Goal: Task Accomplishment & Management: Manage account settings

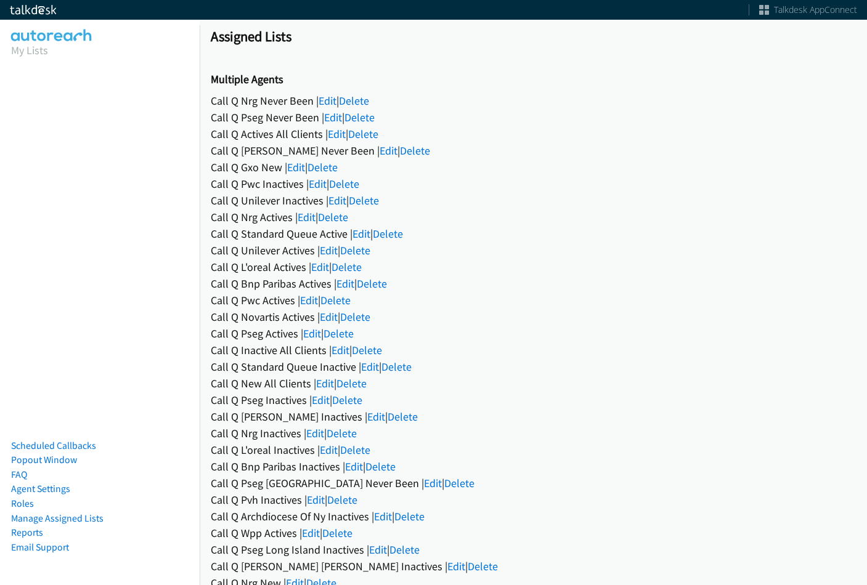
click at [333, 118] on link "Edit" at bounding box center [333, 117] width 18 height 14
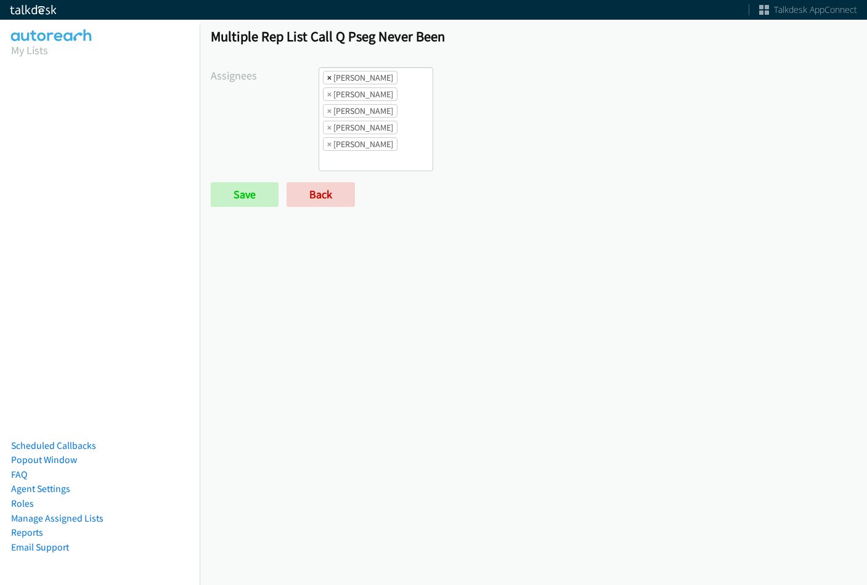
click at [328, 80] on span "×" at bounding box center [329, 77] width 4 height 12
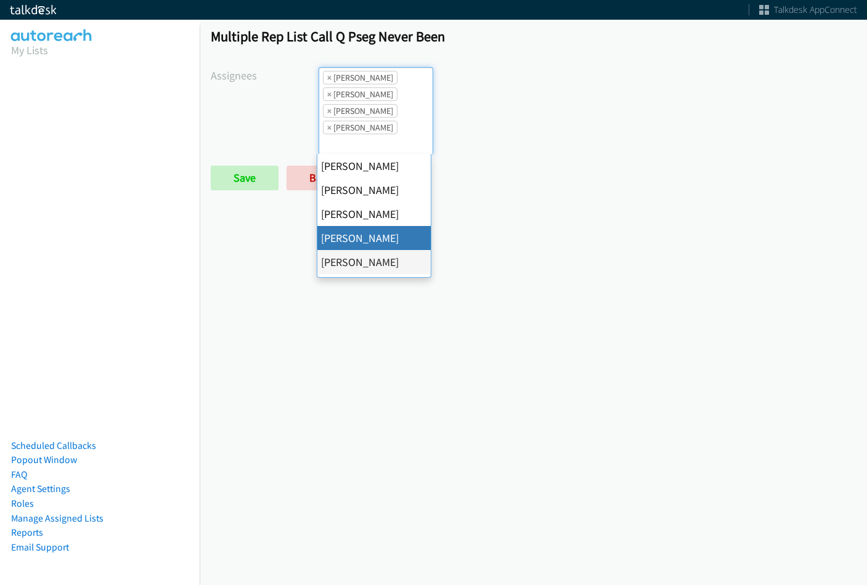
scroll to position [15, 0]
click at [328, 80] on span "×" at bounding box center [329, 77] width 4 height 12
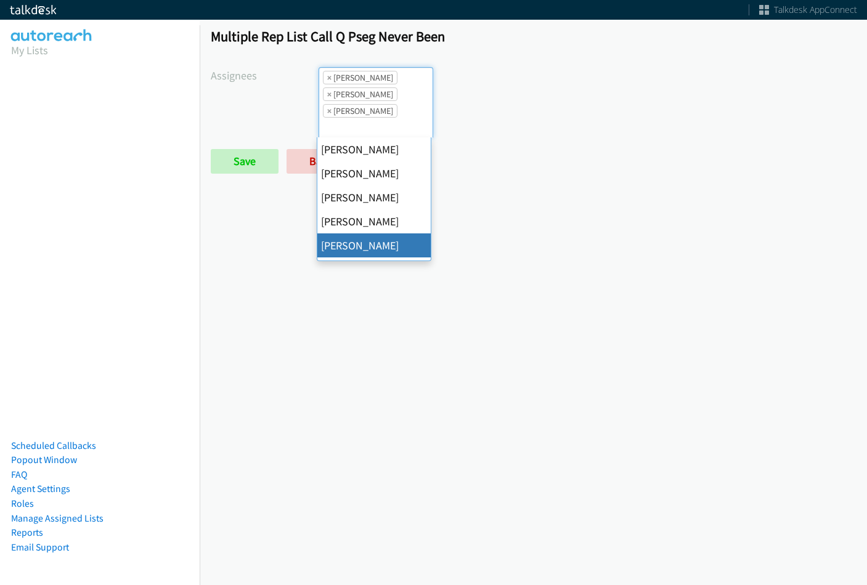
click at [328, 80] on span "×" at bounding box center [329, 77] width 4 height 12
select select "74240000-76d9-4cf3-9953-4c2484ee5015"
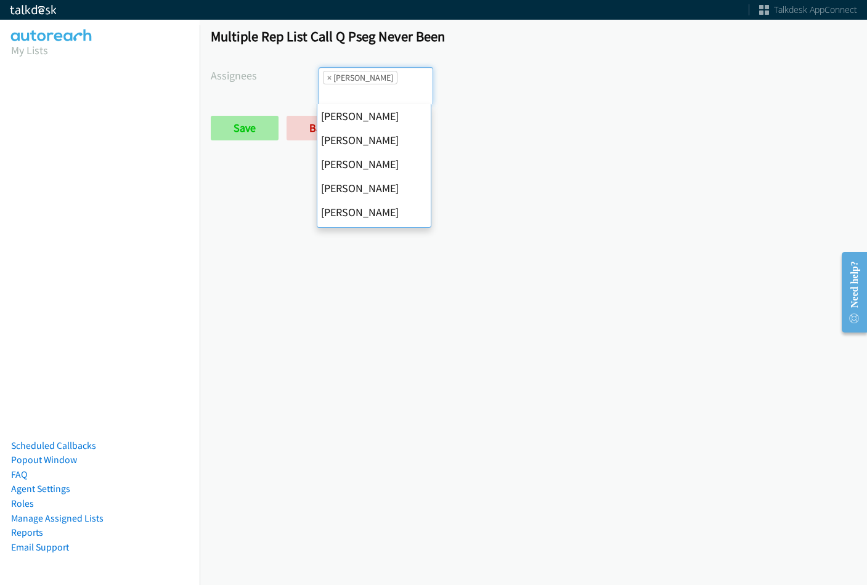
scroll to position [168, 0]
click at [327, 76] on span "×" at bounding box center [329, 77] width 4 height 12
select select
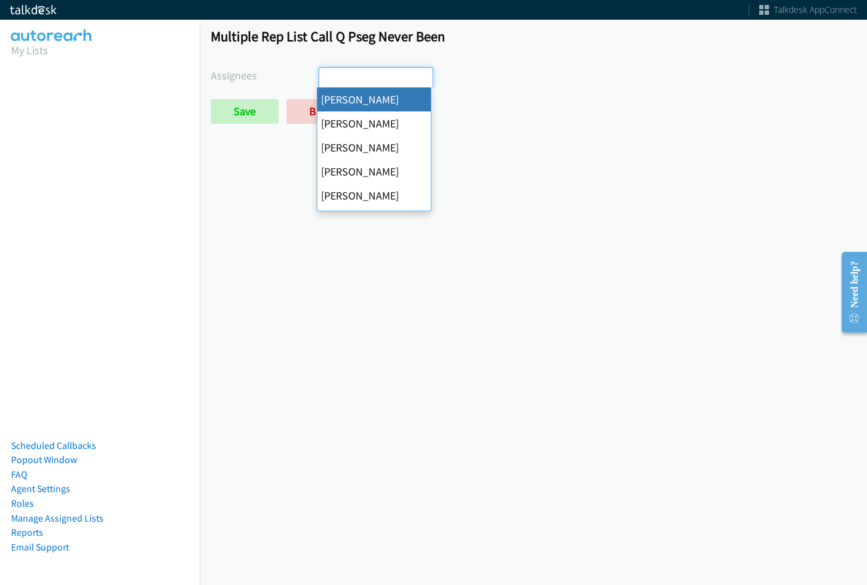
click at [227, 132] on div "Multiple Rep List Call Q Pseg Never Been Assignees Abigail Odhiambo Alana Ruiz …" at bounding box center [533, 81] width 667 height 129
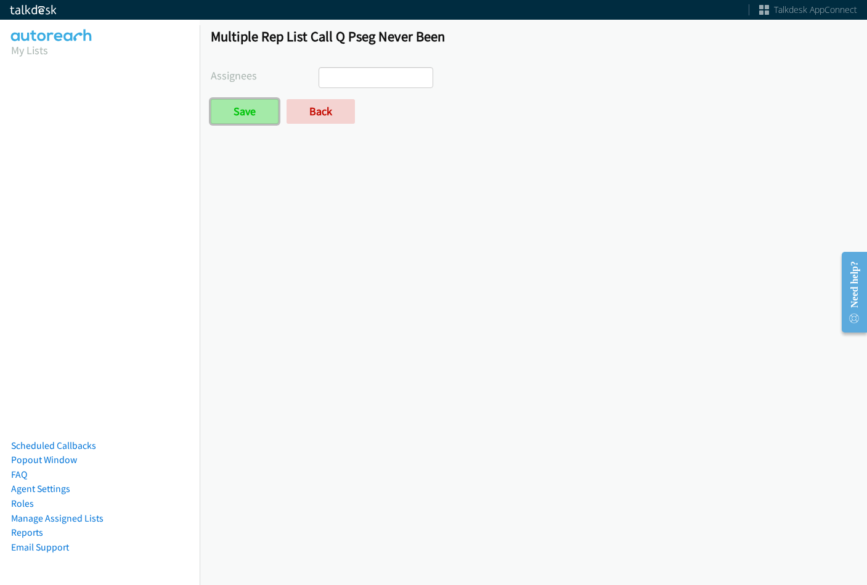
click at [239, 115] on input "Save" at bounding box center [245, 111] width 68 height 25
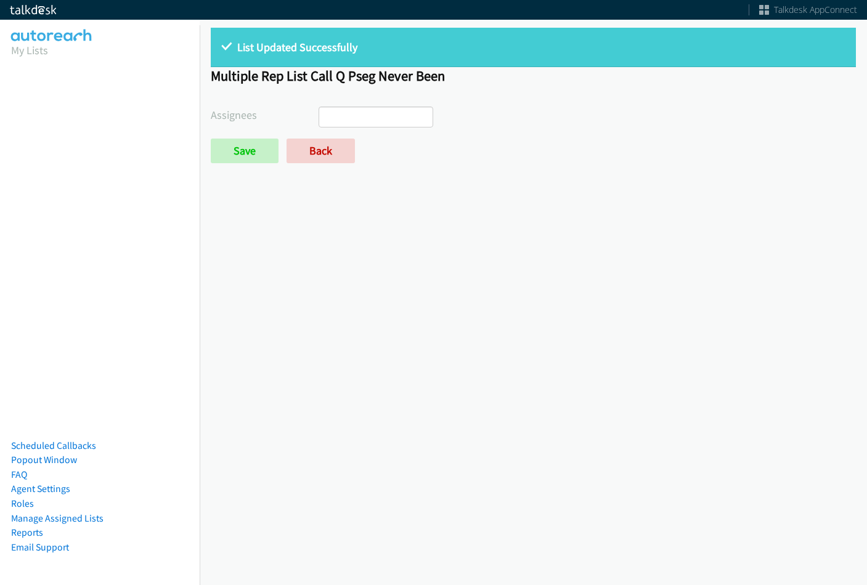
select select
click at [331, 151] on link "Back" at bounding box center [320, 151] width 68 height 25
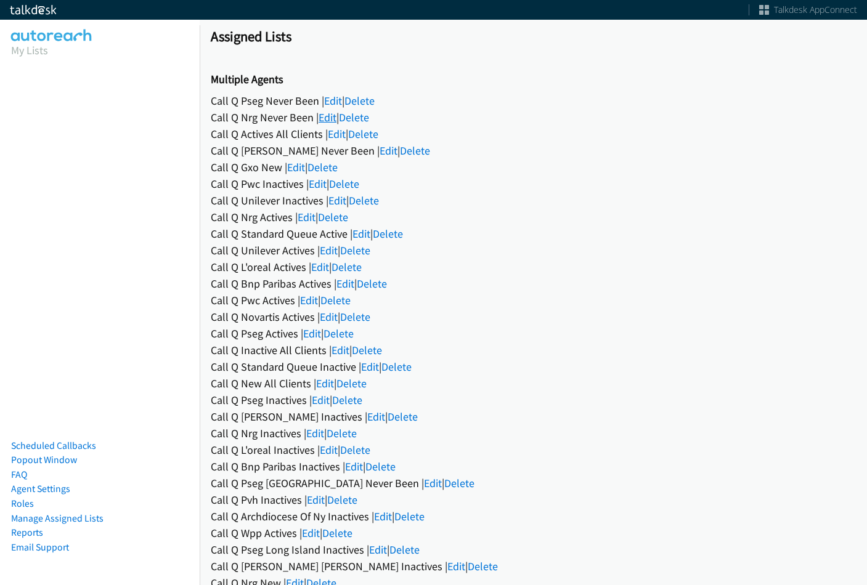
click at [335, 119] on link "Edit" at bounding box center [328, 117] width 18 height 14
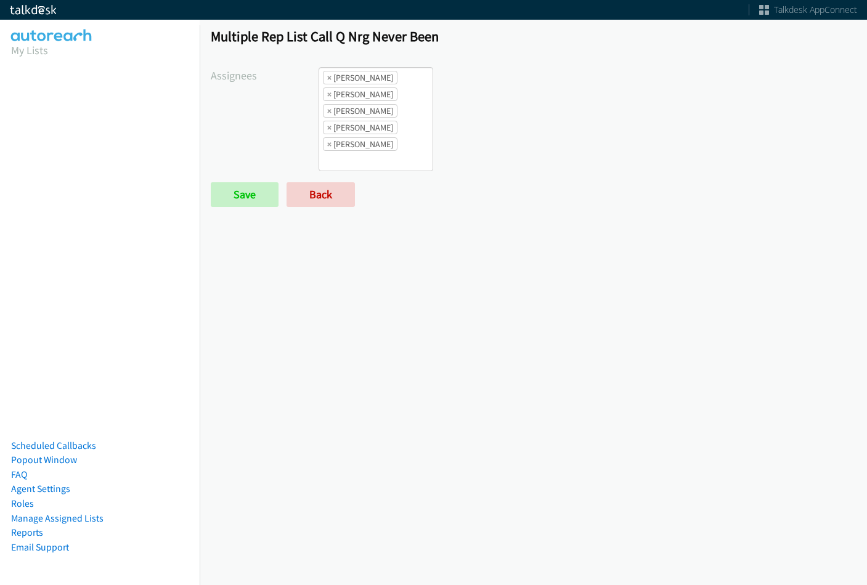
click at [397, 160] on ul "× [PERSON_NAME] × [PERSON_NAME] × [PERSON_NAME] × [PERSON_NAME] × [PERSON_NAME]" at bounding box center [375, 119] width 113 height 103
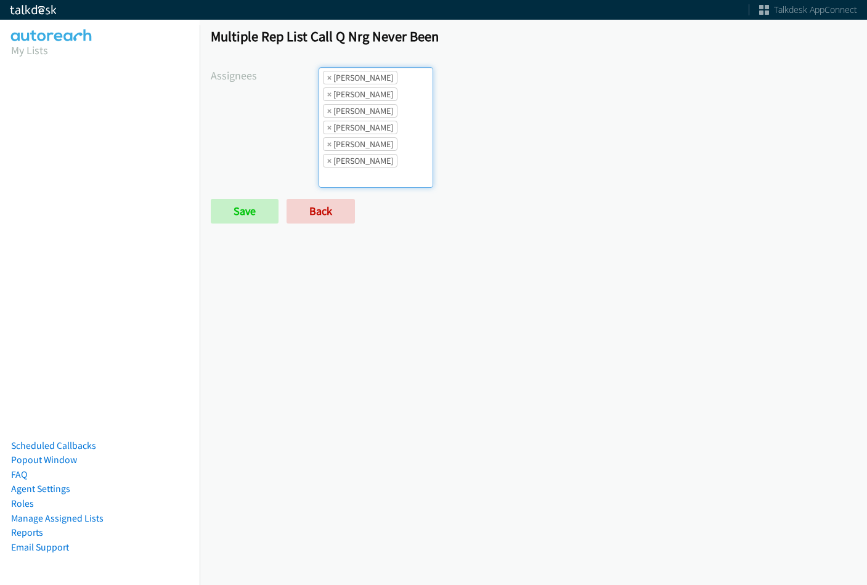
click at [387, 151] on ul "× [PERSON_NAME] × [PERSON_NAME] × [PERSON_NAME] × [PERSON_NAME] × [PERSON_NAME]…" at bounding box center [375, 128] width 113 height 120
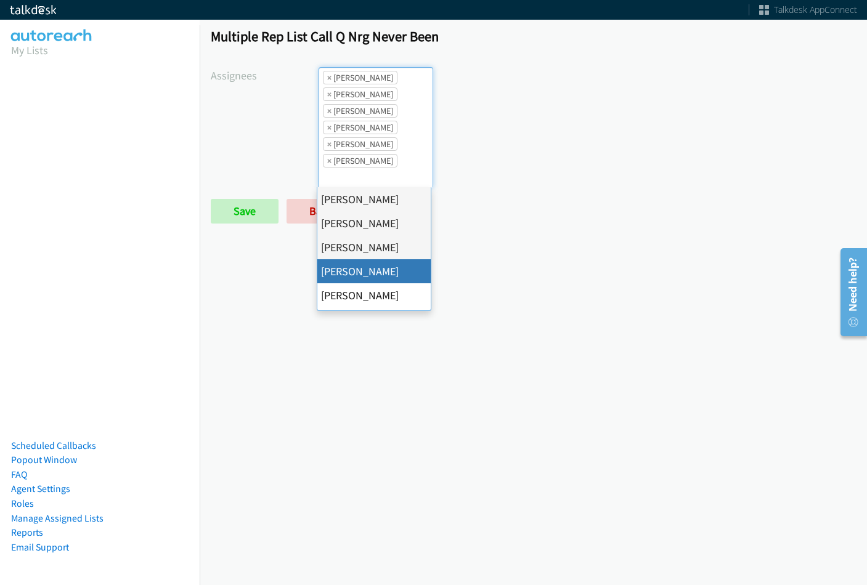
drag, startPoint x: 387, startPoint y: 277, endPoint x: 386, endPoint y: 186, distance: 91.2
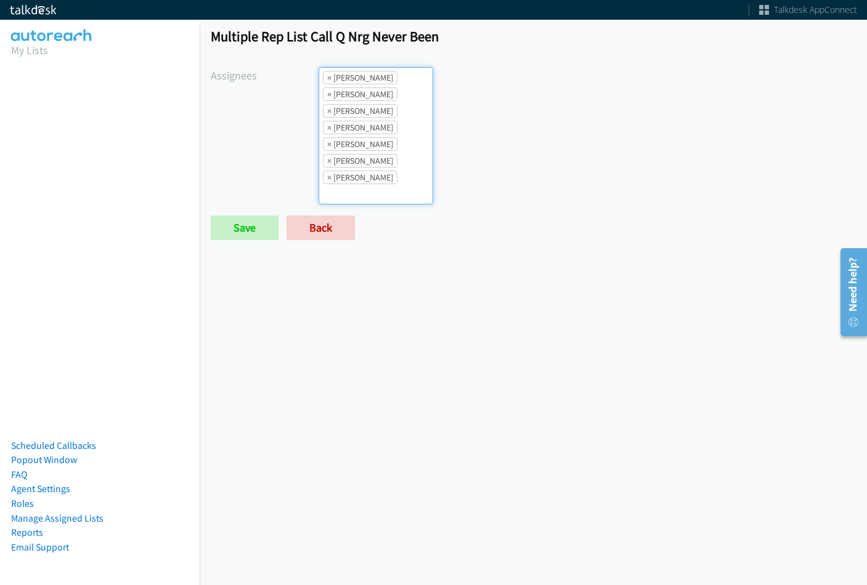
click at [388, 180] on li "× [PERSON_NAME]" at bounding box center [360, 178] width 75 height 14
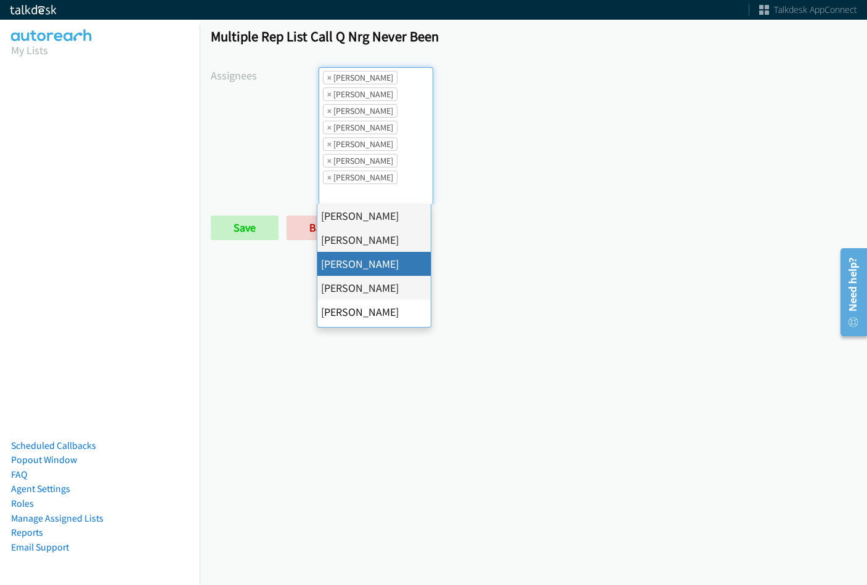
scroll to position [62, 0]
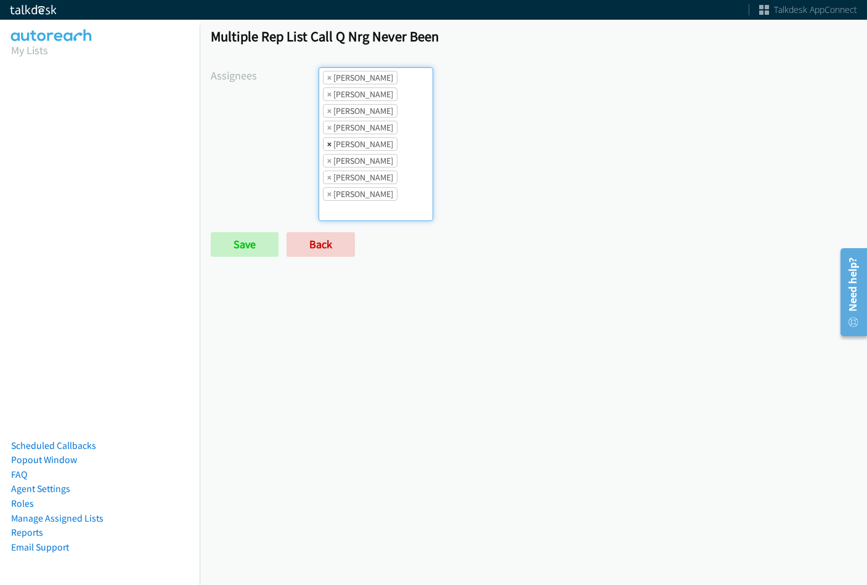
click at [331, 138] on span "×" at bounding box center [329, 144] width 4 height 12
click at [368, 194] on li "× Trevonna Lancaster" at bounding box center [360, 194] width 75 height 14
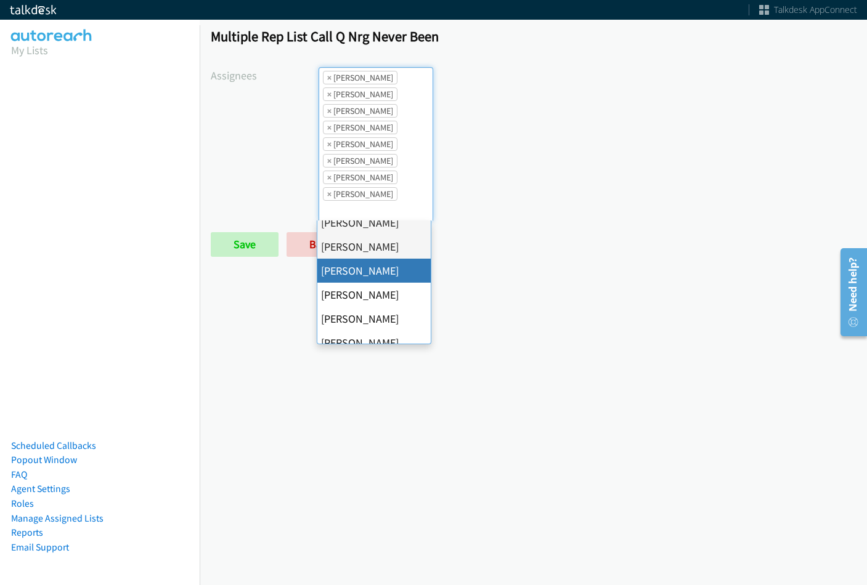
scroll to position [123, 0]
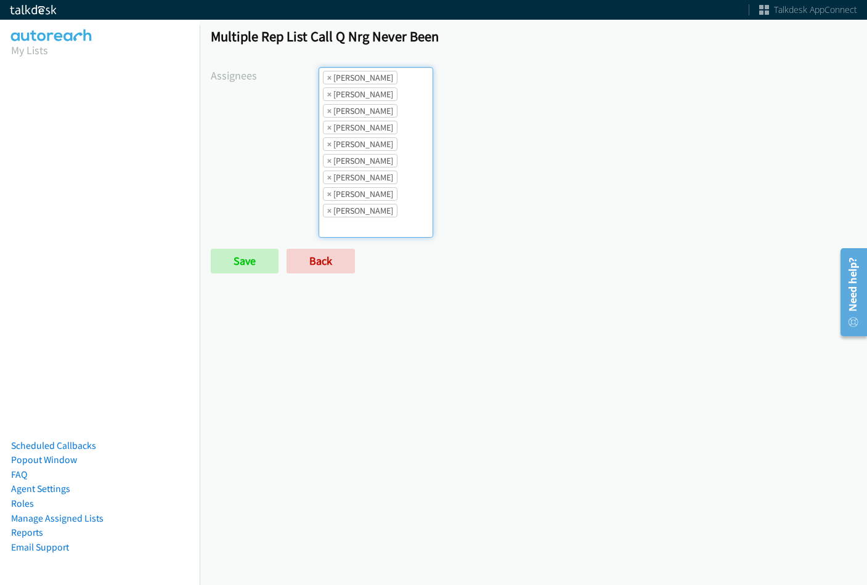
click at [392, 163] on li "× Jasmin Martinez" at bounding box center [360, 161] width 75 height 14
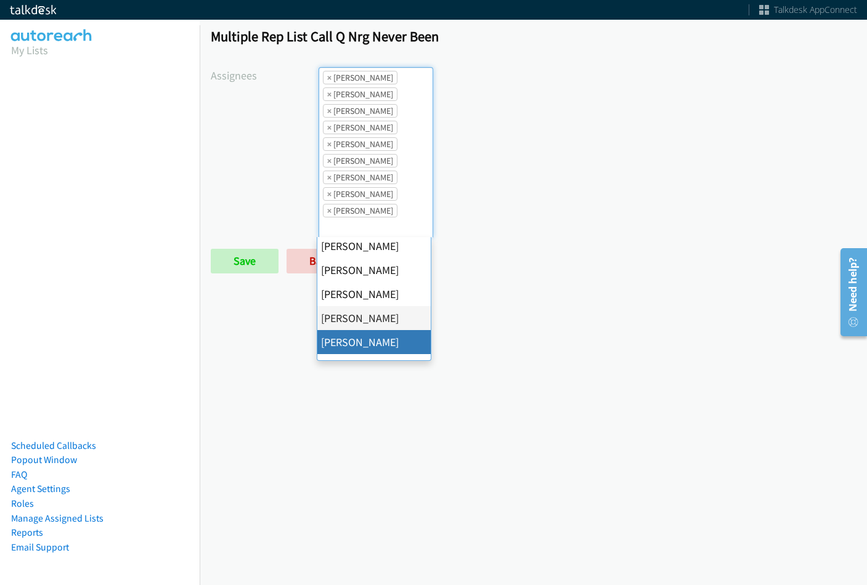
drag, startPoint x: 365, startPoint y: 341, endPoint x: 387, endPoint y: 252, distance: 91.3
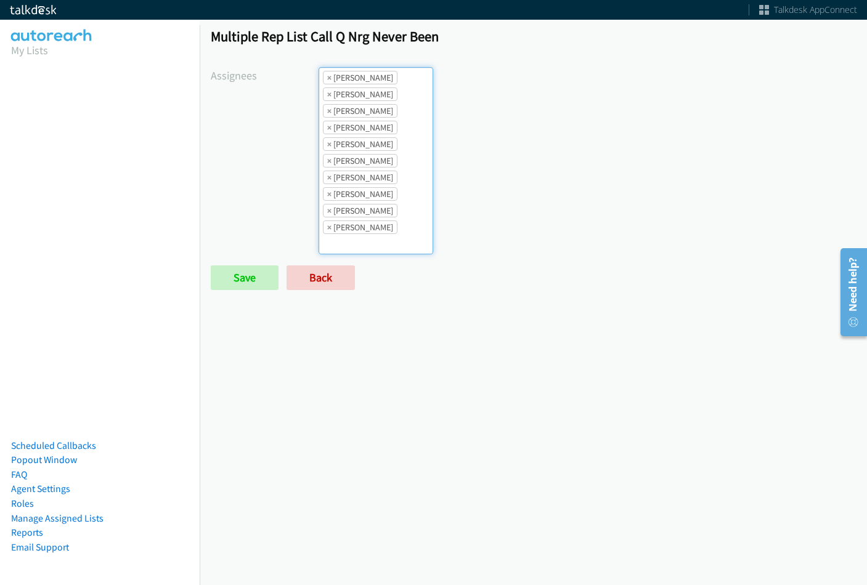
click at [397, 221] on li "× Trevonna Lancaster" at bounding box center [360, 228] width 75 height 14
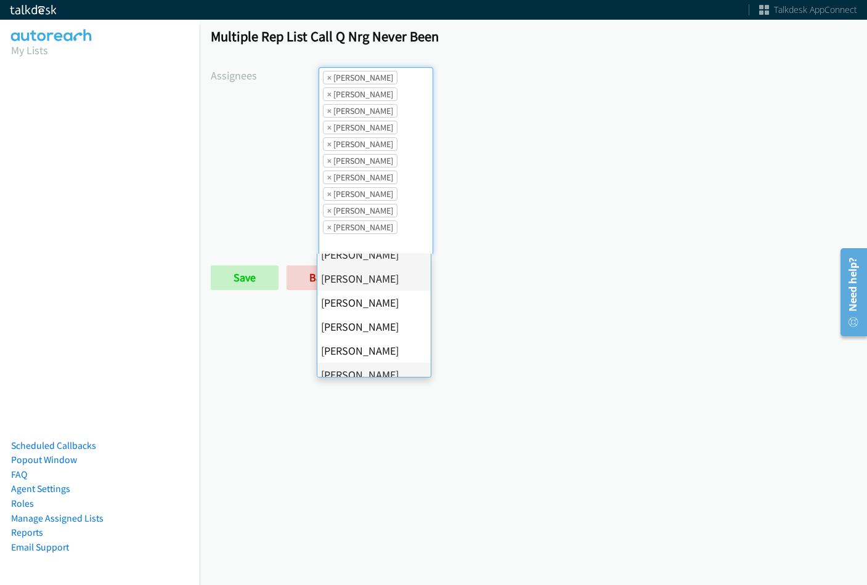
scroll to position [213, 0]
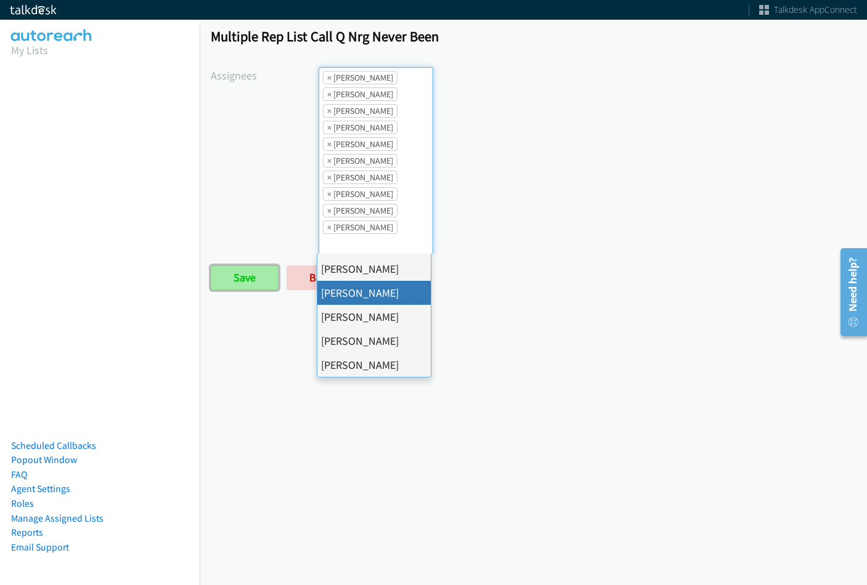
click at [226, 286] on input "Save" at bounding box center [245, 278] width 68 height 25
